Goal: Information Seeking & Learning: Compare options

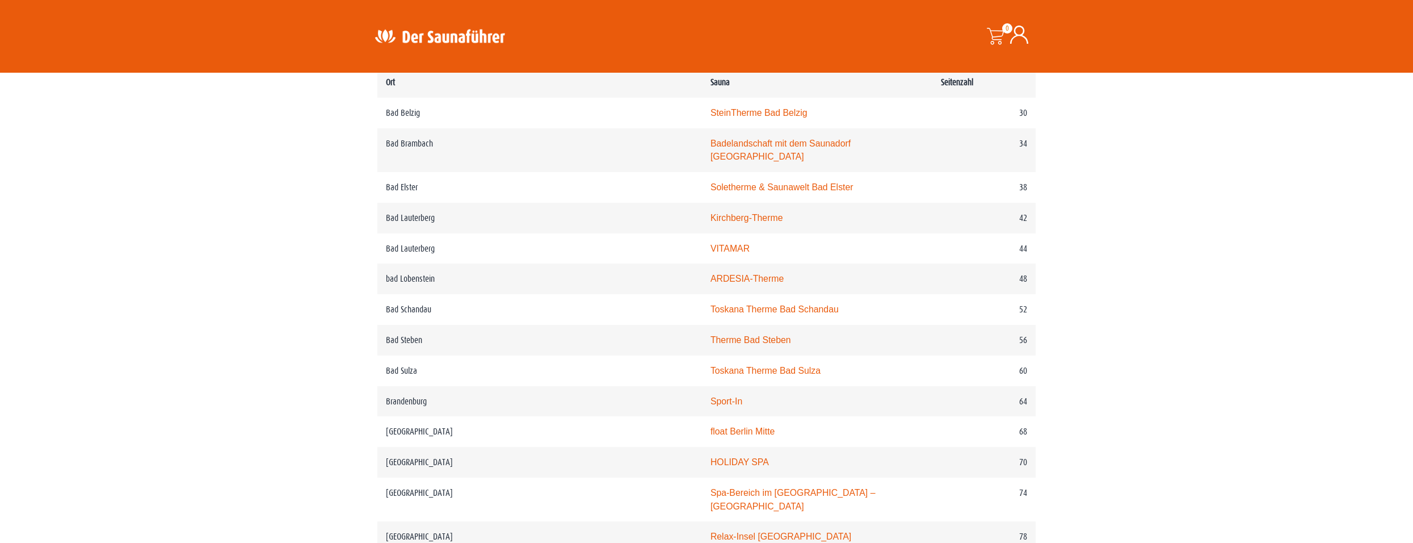
scroll to position [624, 0]
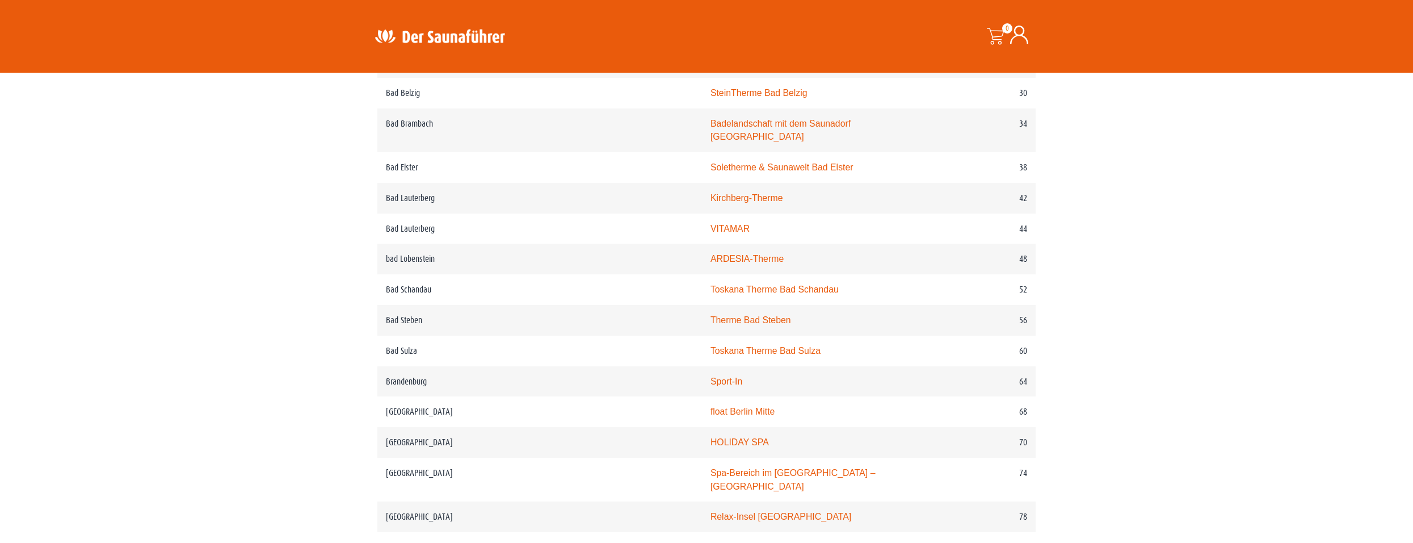
drag, startPoint x: 352, startPoint y: 305, endPoint x: 315, endPoint y: 307, distance: 37.5
drag, startPoint x: 360, startPoint y: 309, endPoint x: 321, endPoint y: 308, distance: 39.7
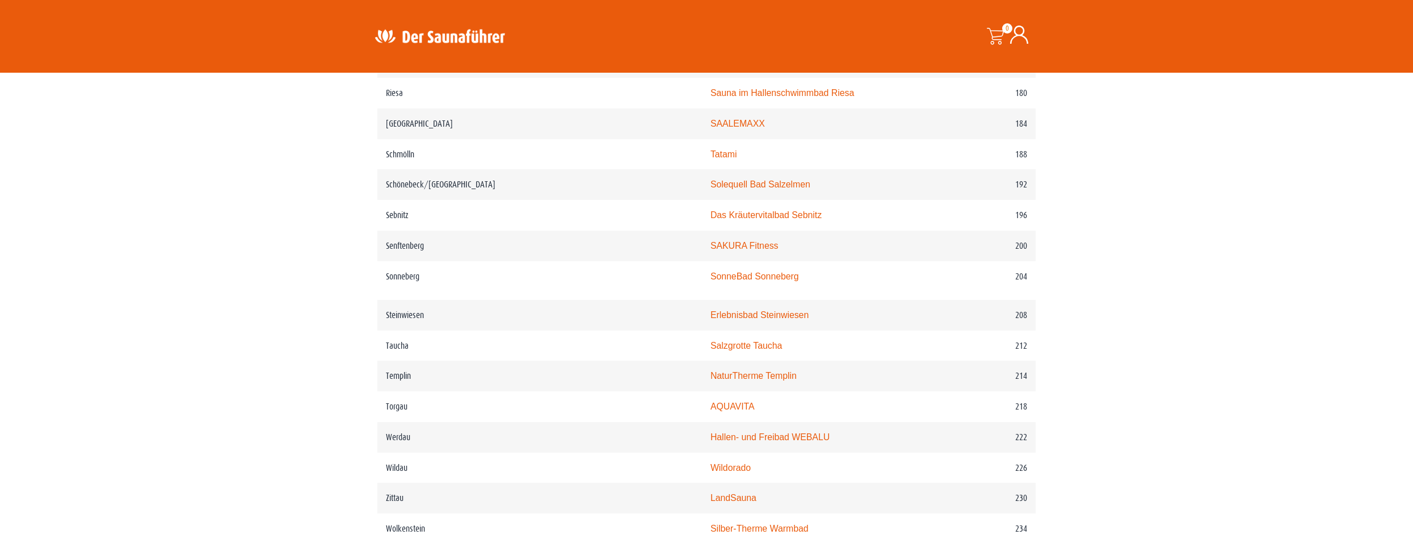
scroll to position [1873, 0]
drag, startPoint x: 347, startPoint y: 318, endPoint x: 324, endPoint y: 313, distance: 23.3
drag, startPoint x: 345, startPoint y: 311, endPoint x: 327, endPoint y: 311, distance: 17.6
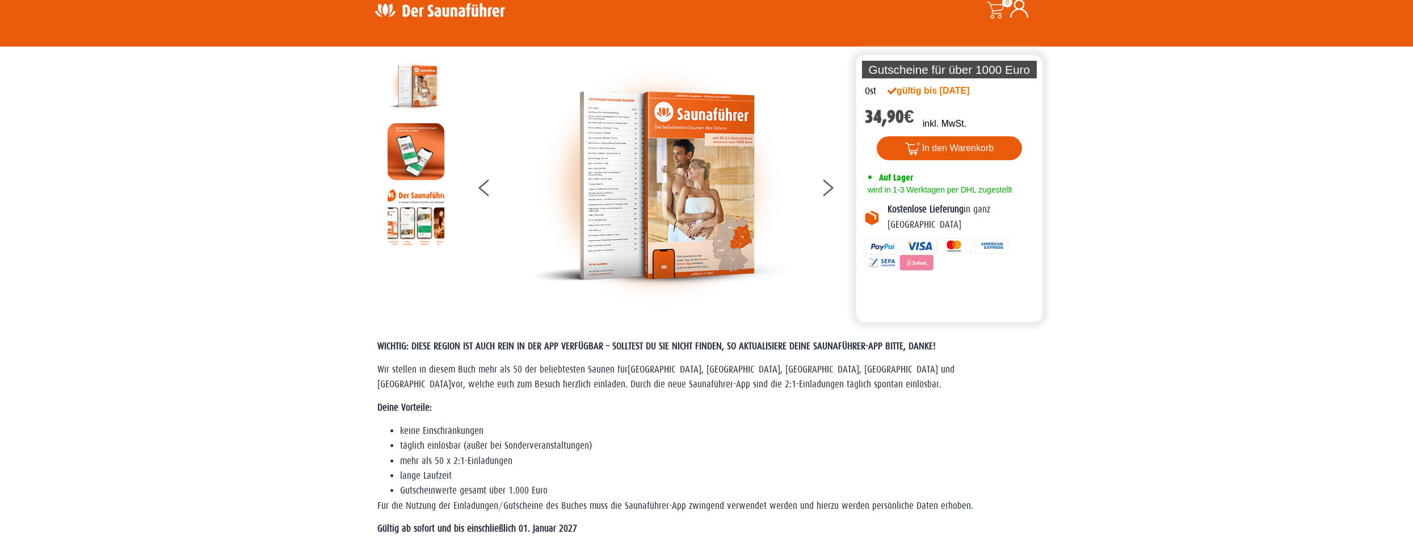
scroll to position [0, 0]
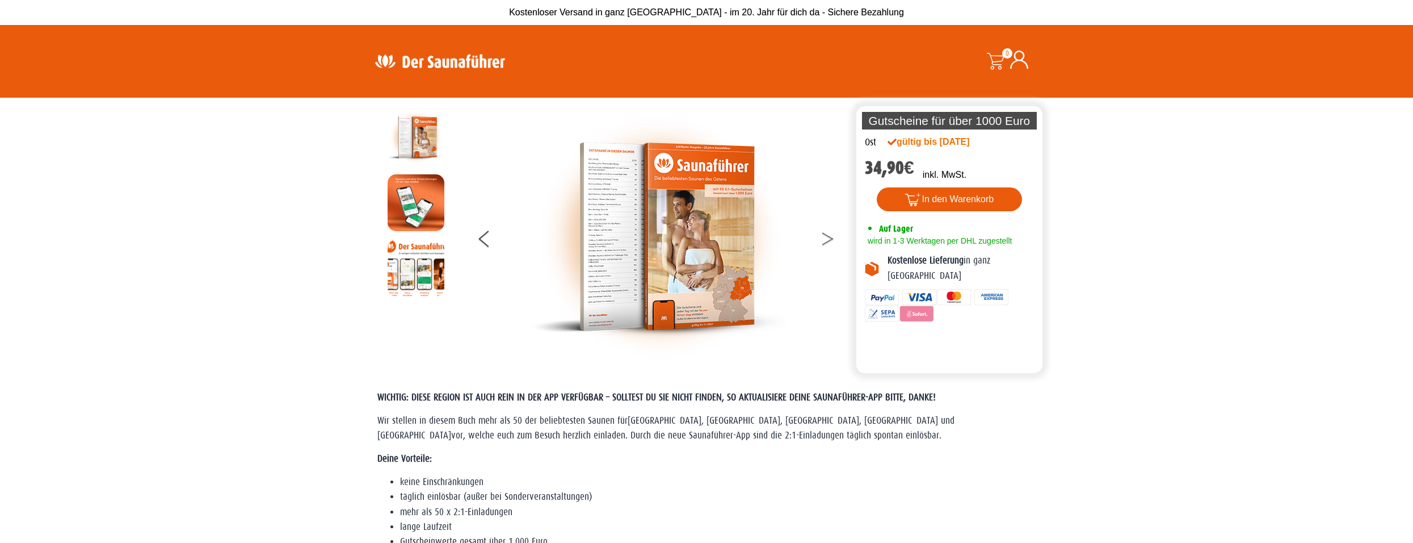
click at [834, 243] on button at bounding box center [835, 240] width 28 height 28
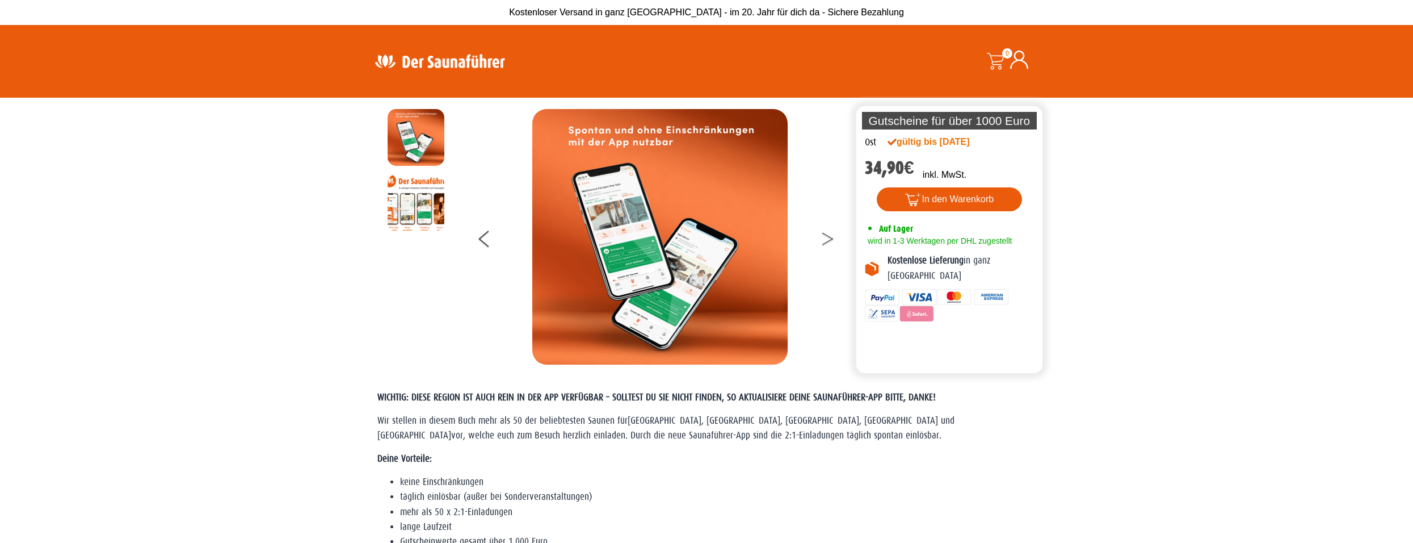
click at [834, 243] on button at bounding box center [835, 240] width 28 height 28
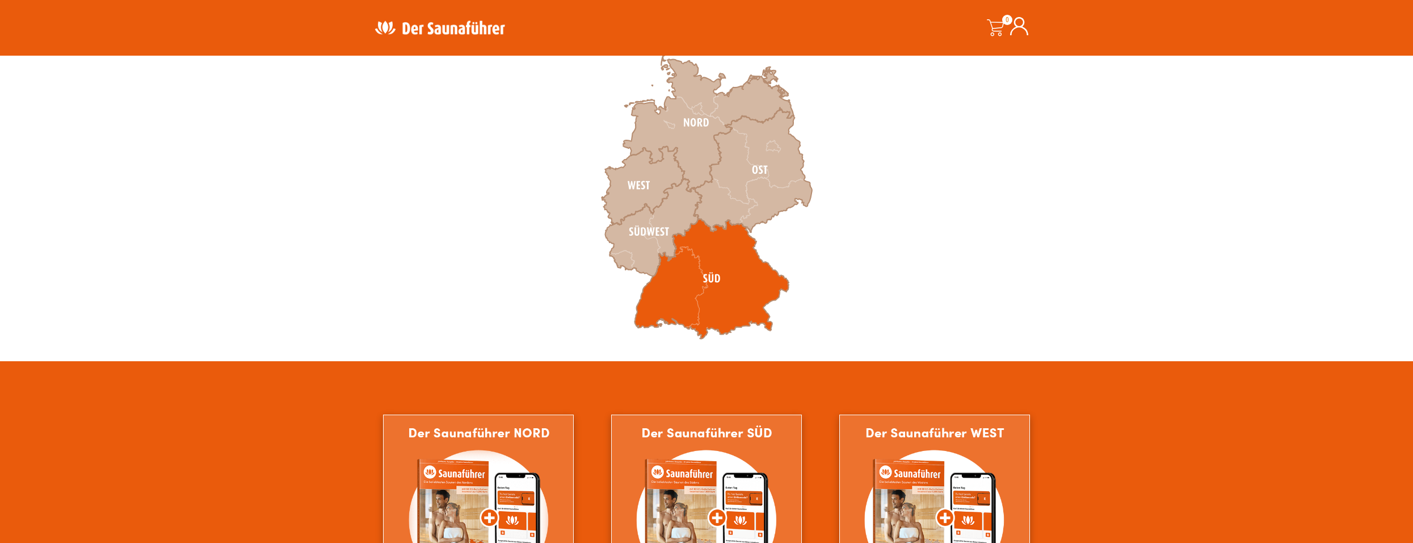
click at [686, 290] on icon at bounding box center [711, 278] width 154 height 120
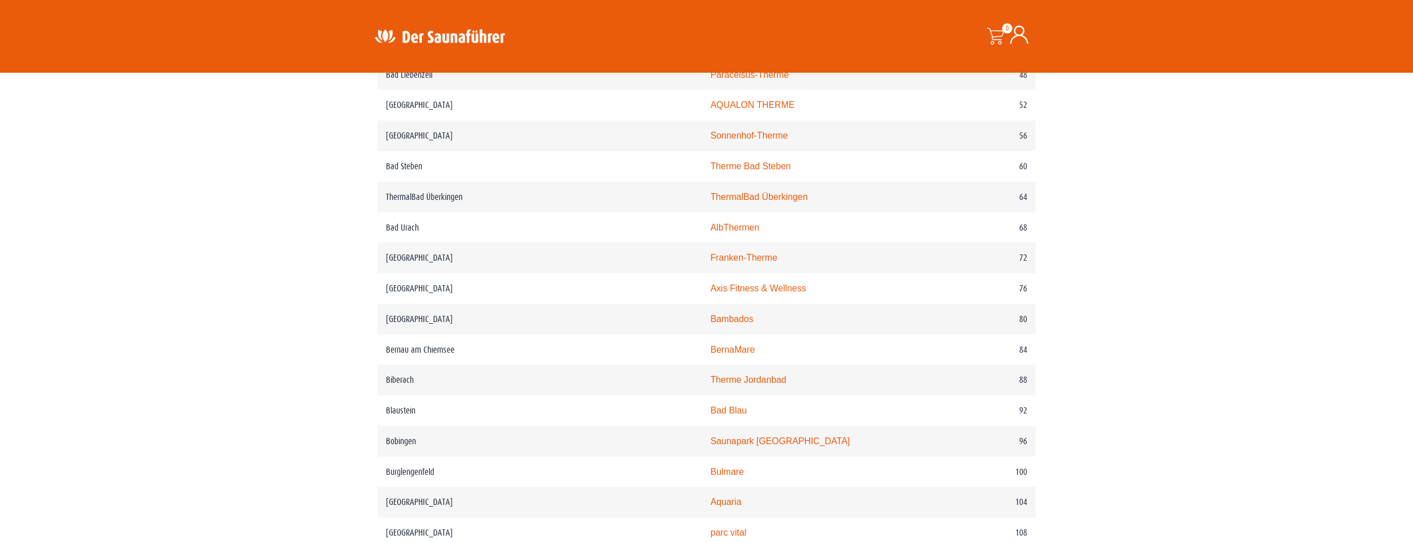
scroll to position [794, 0]
drag, startPoint x: 366, startPoint y: 254, endPoint x: 363, endPoint y: 247, distance: 7.4
drag, startPoint x: 375, startPoint y: 233, endPoint x: 367, endPoint y: 225, distance: 10.8
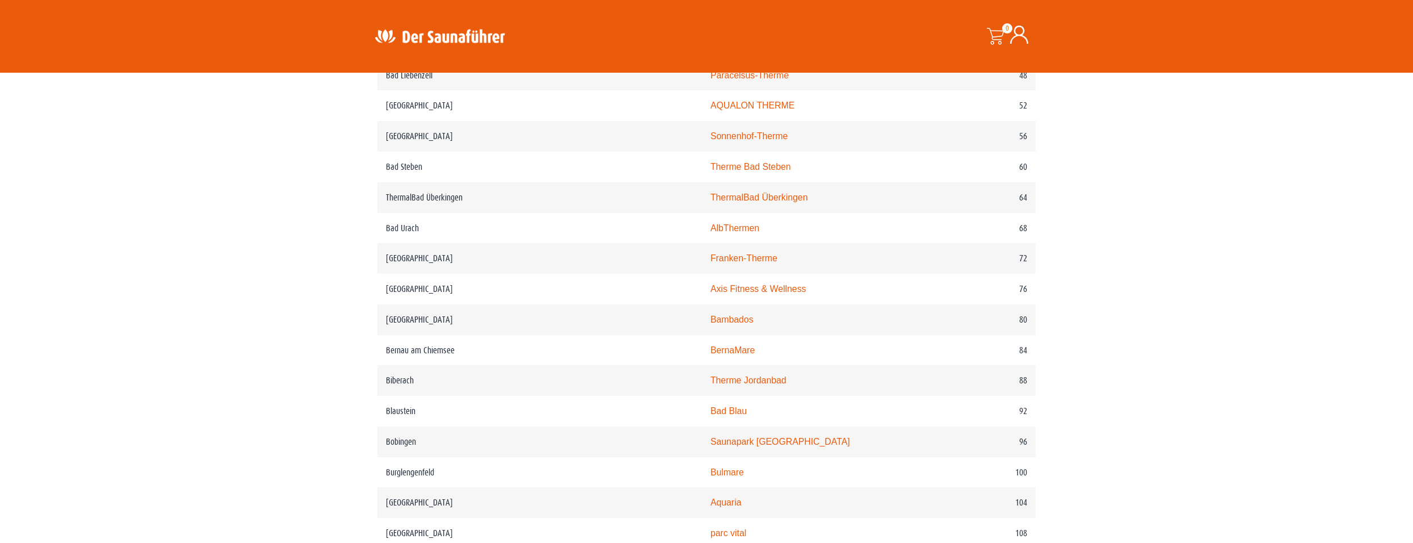
drag, startPoint x: 381, startPoint y: 212, endPoint x: 374, endPoint y: 217, distance: 8.5
drag, startPoint x: 373, startPoint y: 217, endPoint x: 362, endPoint y: 222, distance: 12.2
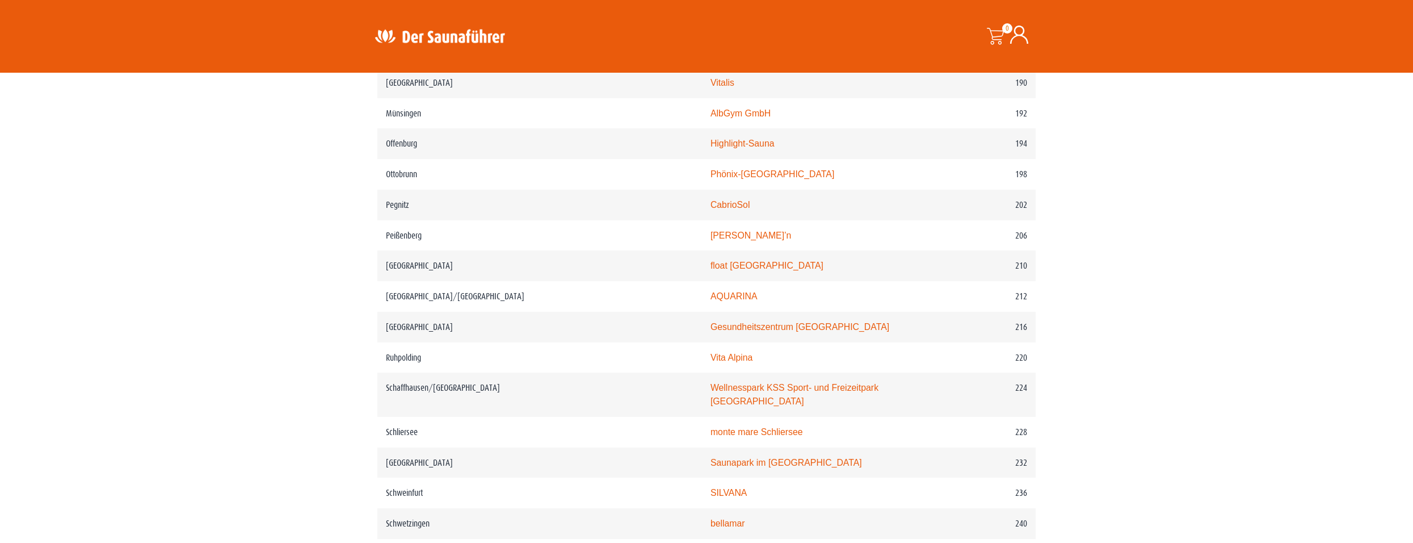
scroll to position [1986, 0]
